Goal: Transaction & Acquisition: Book appointment/travel/reservation

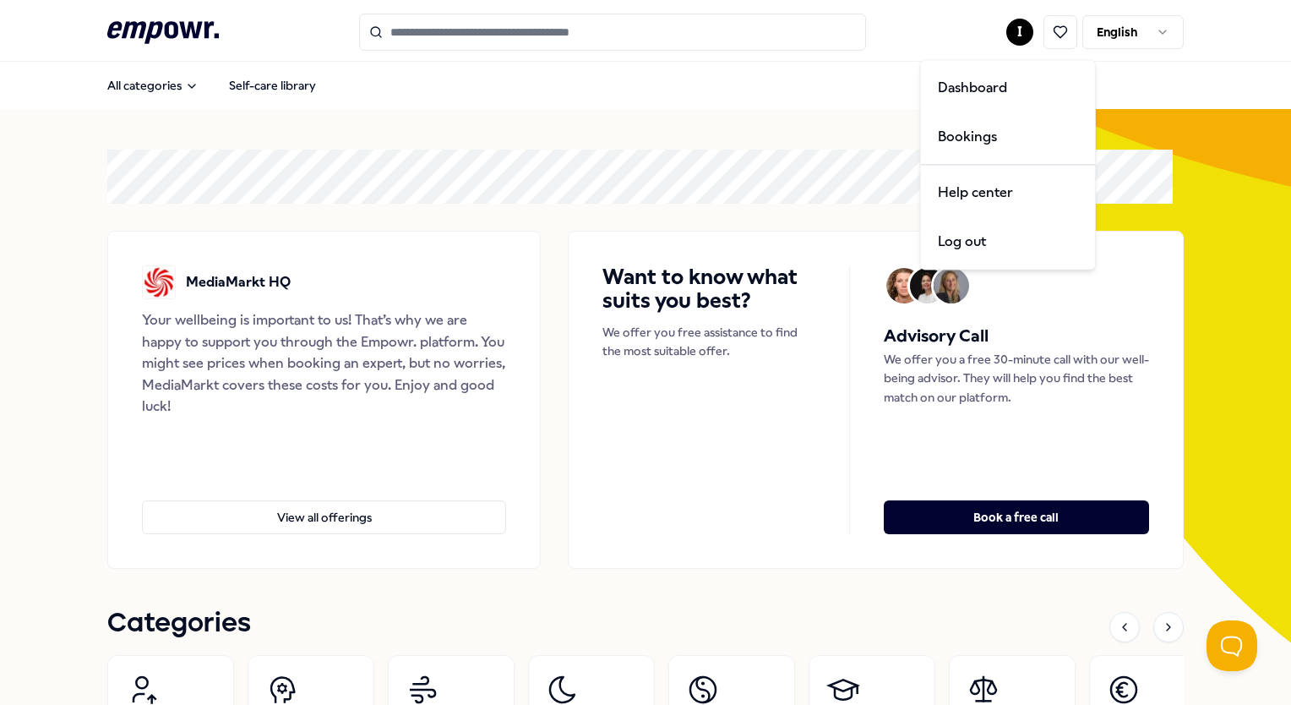
click at [1010, 37] on html ".empowr-logo_svg__cls-1{fill:#03032f} I English All categories Self-care librar…" at bounding box center [645, 352] width 1291 height 705
click at [997, 147] on div "Bookings" at bounding box center [1008, 136] width 167 height 49
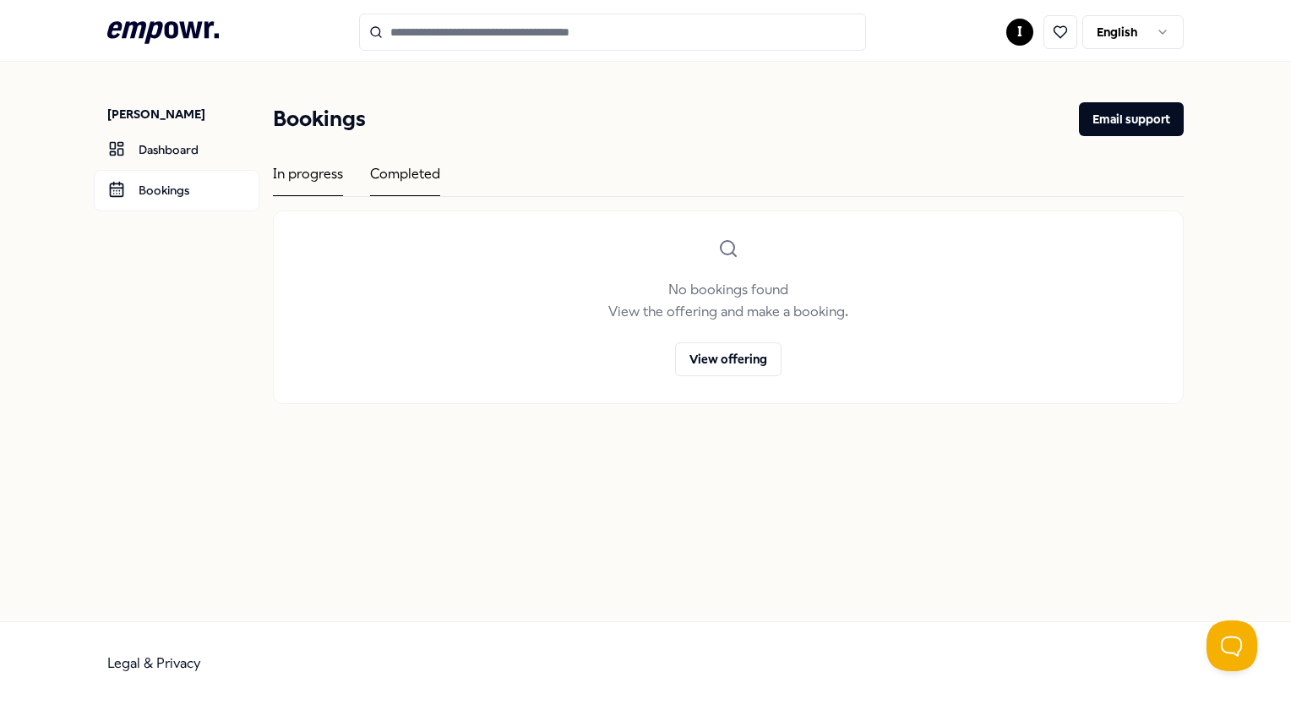
click at [402, 172] on div "Completed" at bounding box center [405, 179] width 70 height 33
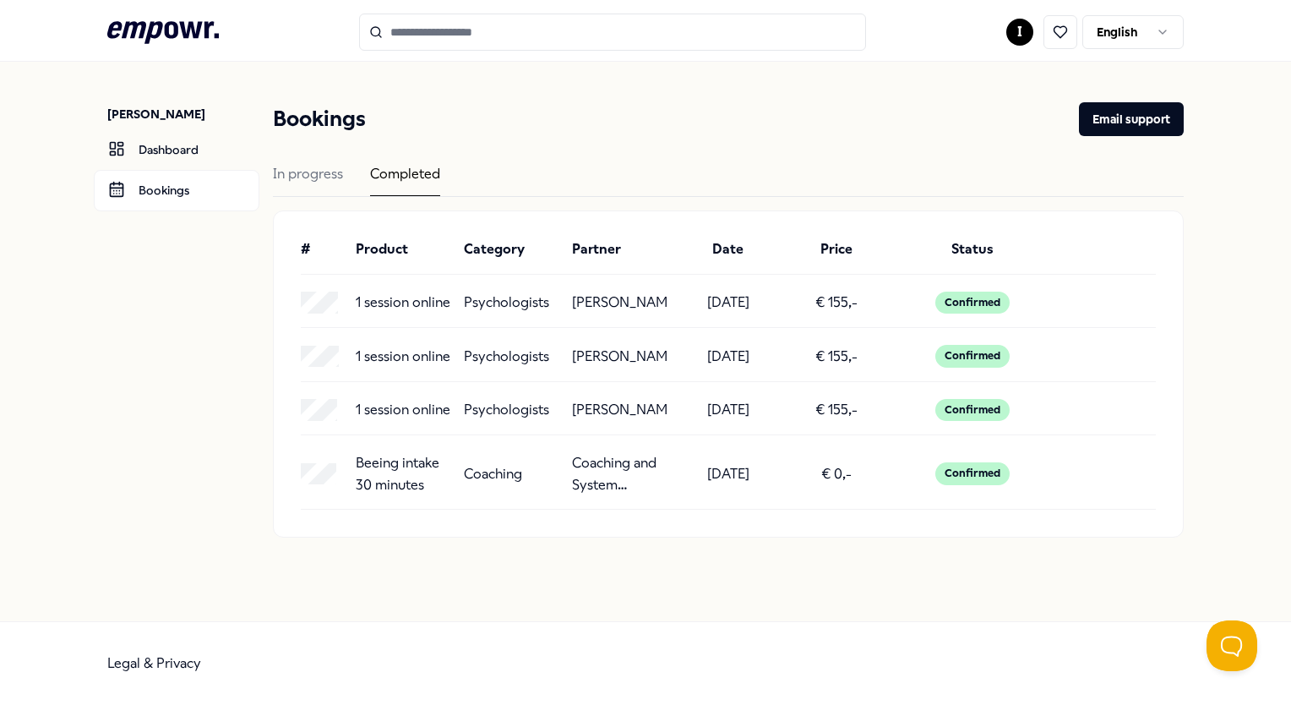
click at [592, 298] on p "[PERSON_NAME]" at bounding box center [619, 303] width 95 height 22
copy p "[PERSON_NAME]"
paste input "**********"
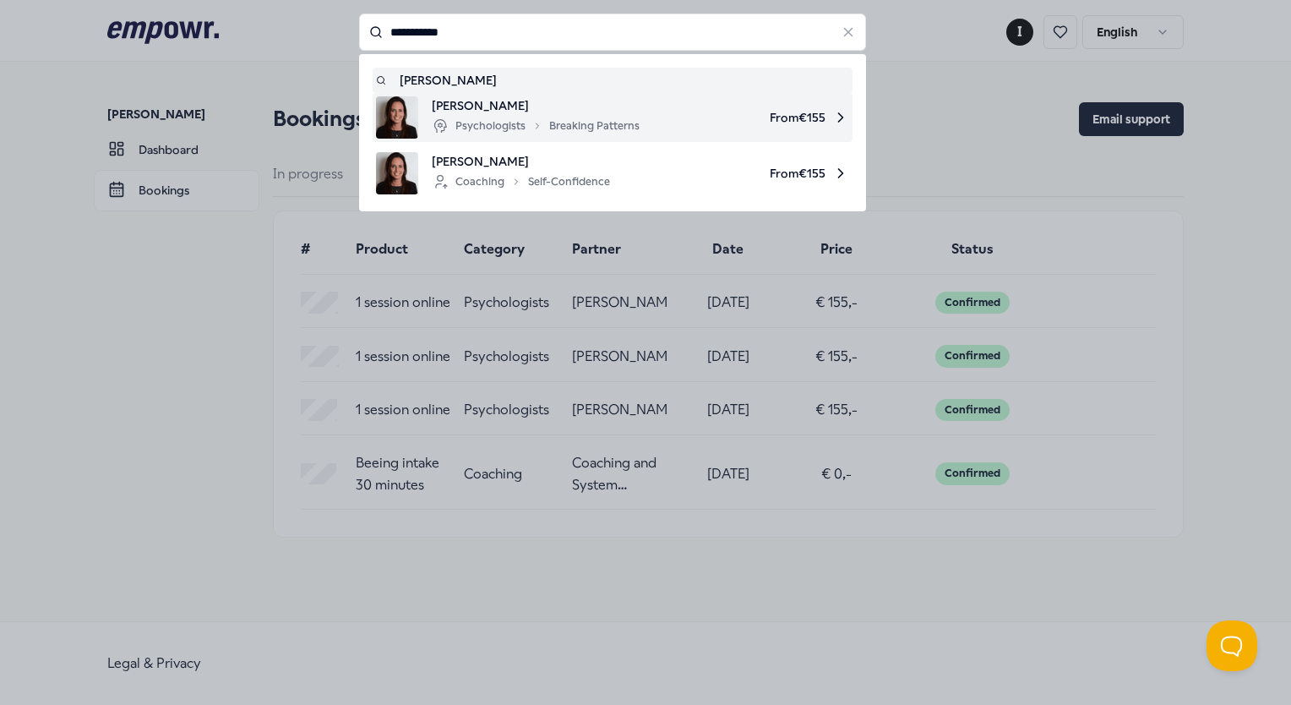
click at [494, 101] on span "[PERSON_NAME]" at bounding box center [536, 105] width 208 height 19
type input "**********"
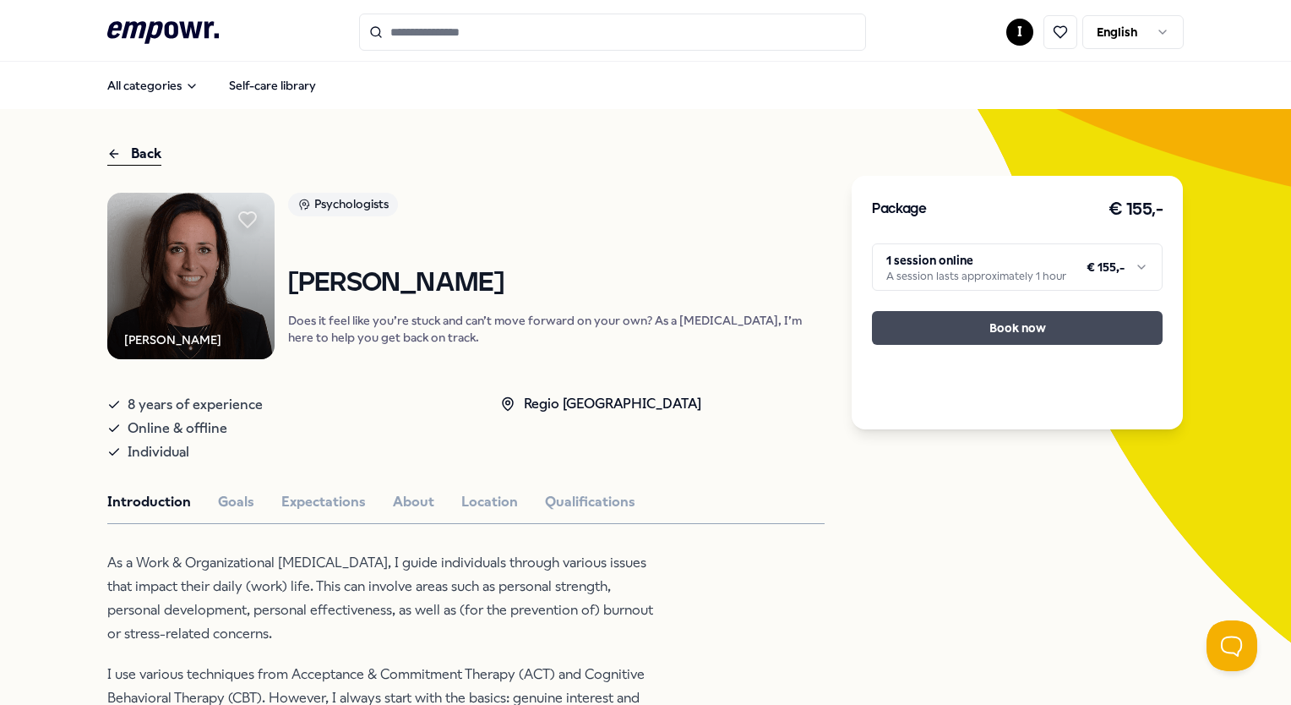
click at [943, 334] on button "Book now" at bounding box center [1017, 328] width 291 height 34
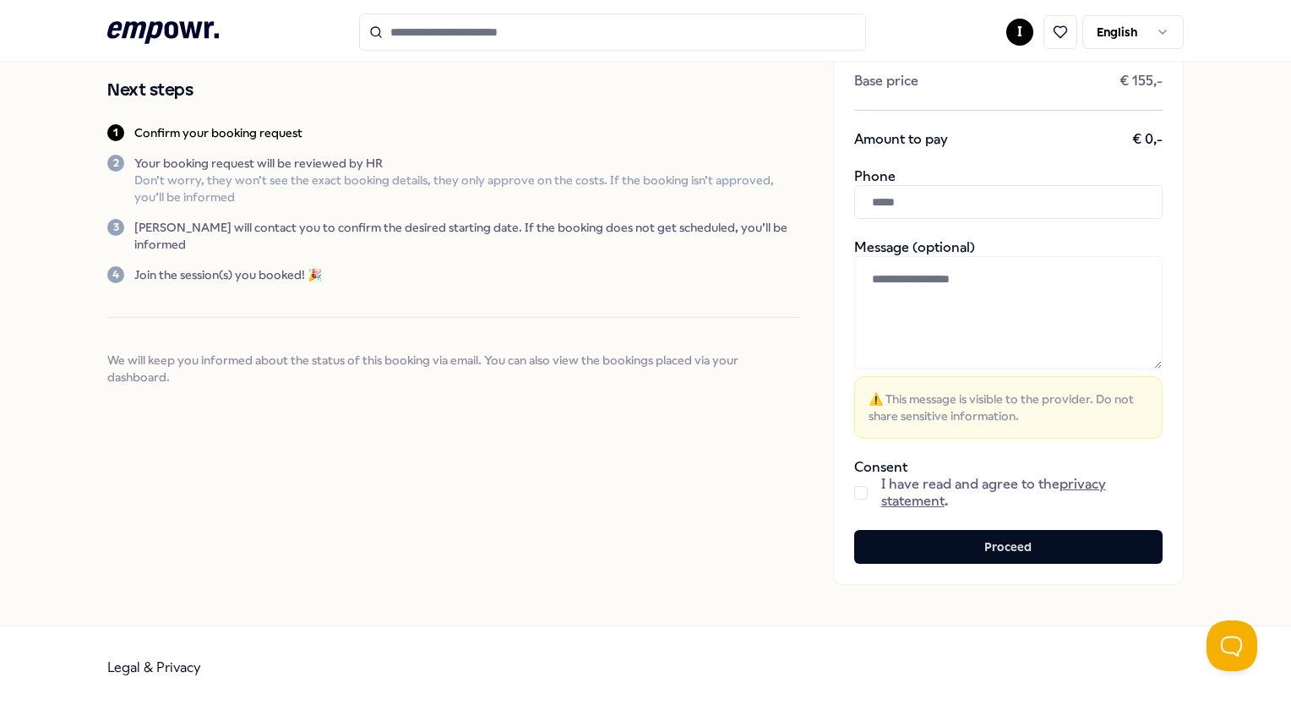
scroll to position [183, 0]
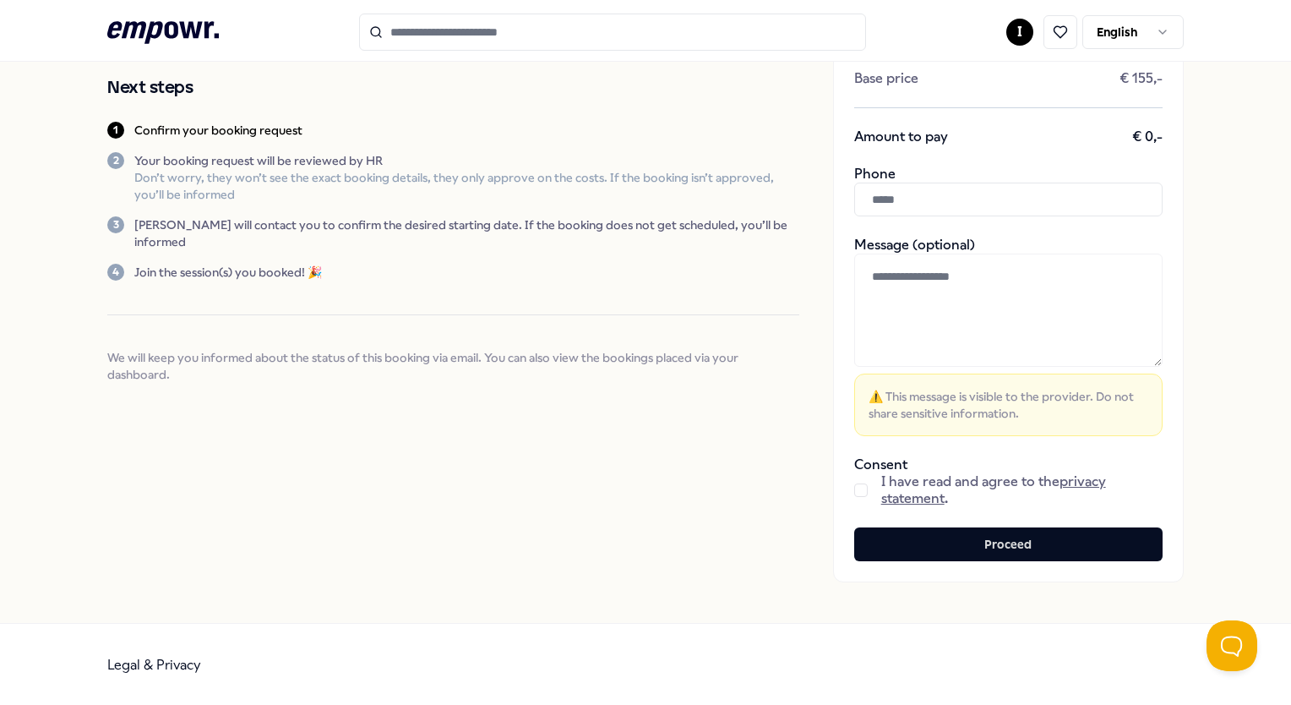
click at [855, 472] on div "Consent I have read and agree to the privacy statement ." at bounding box center [1009, 481] width 309 height 51
click at [855, 485] on button "button" at bounding box center [862, 490] width 14 height 14
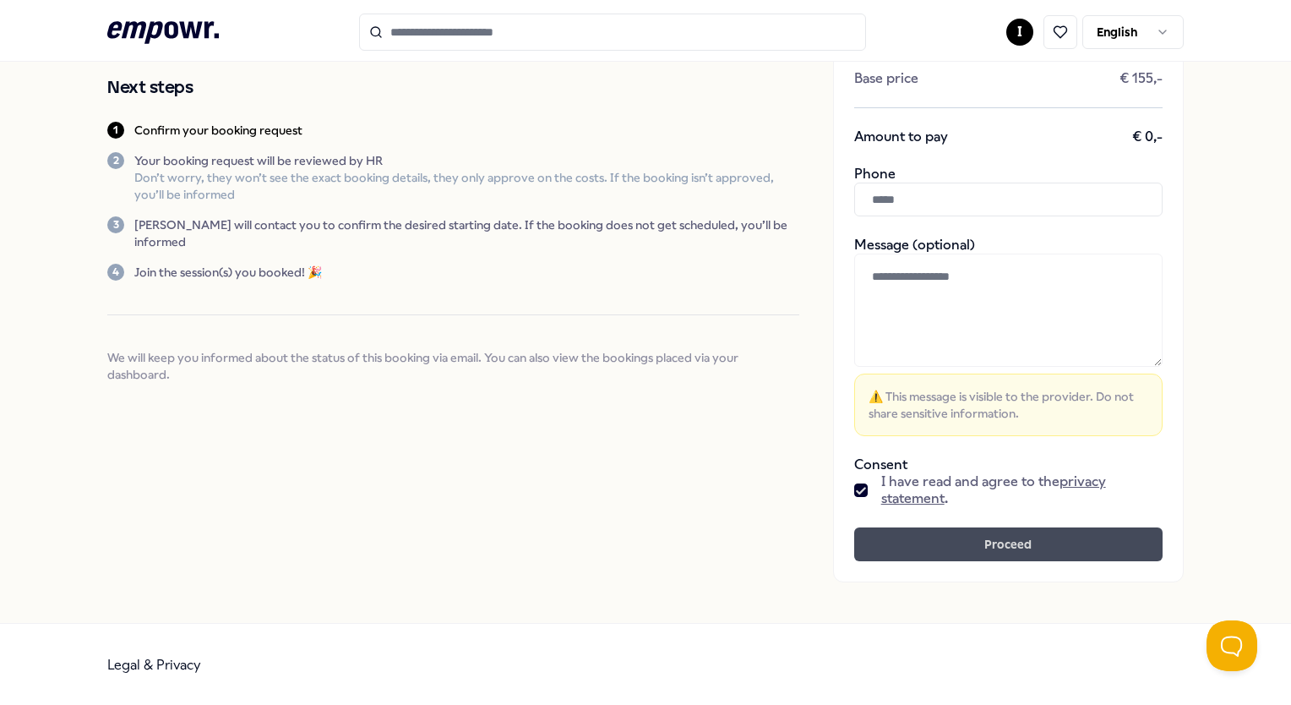
click at [893, 545] on button "Proceed" at bounding box center [1009, 544] width 309 height 34
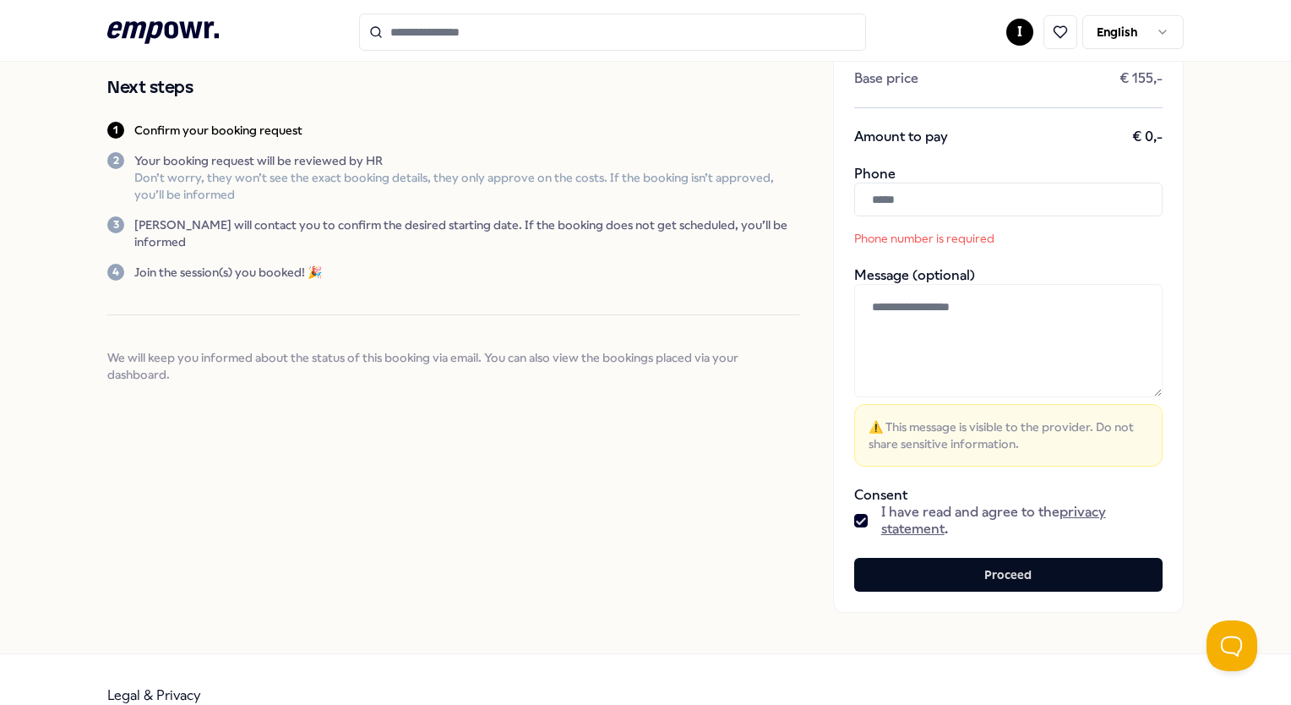
click at [875, 197] on input "text" at bounding box center [1009, 200] width 309 height 34
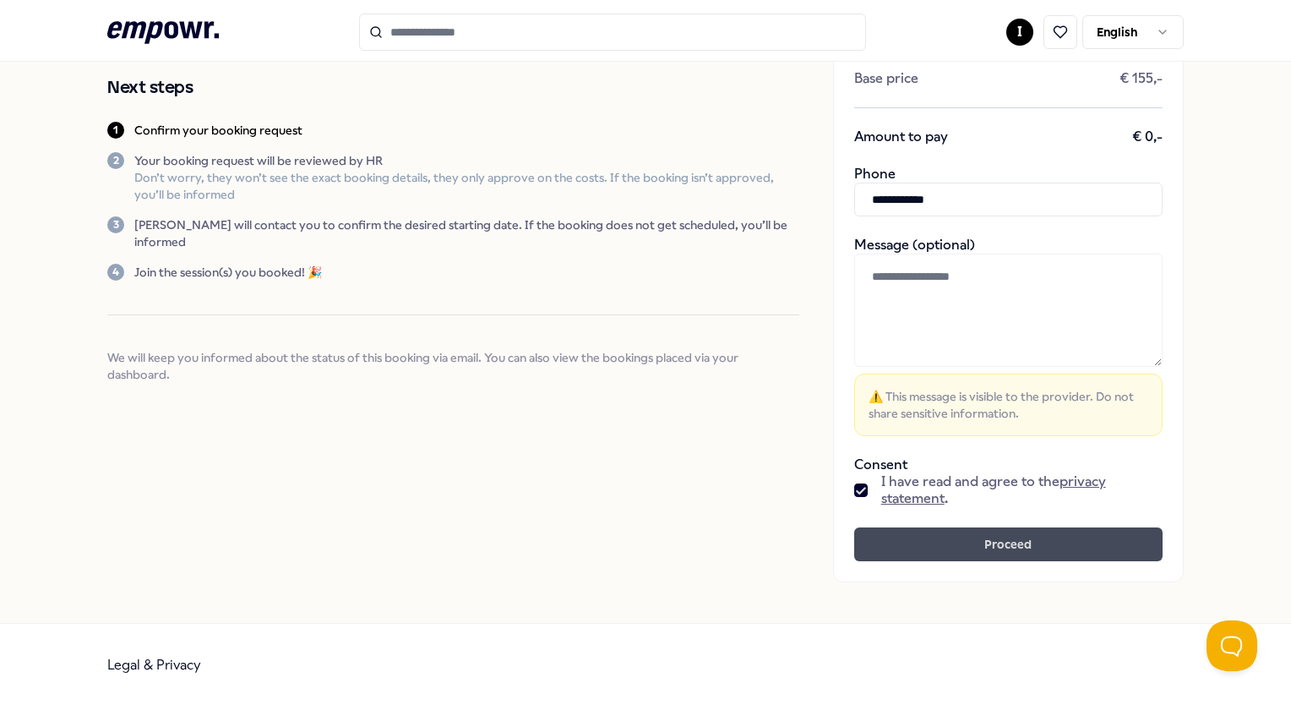
type input "**********"
click at [1009, 538] on button "Proceed" at bounding box center [1009, 544] width 309 height 34
